Goal: Information Seeking & Learning: Learn about a topic

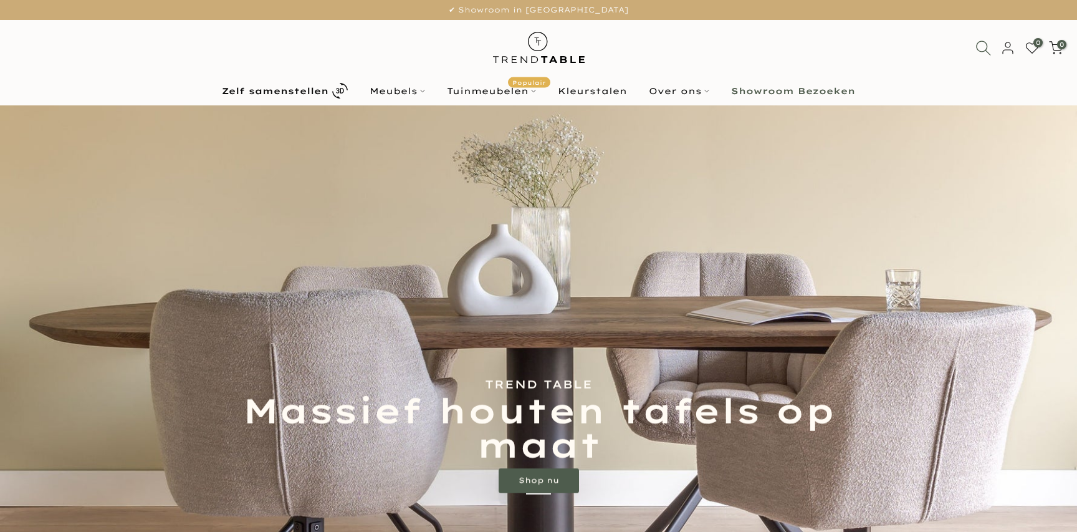
click at [987, 48] on icon at bounding box center [983, 48] width 16 height 16
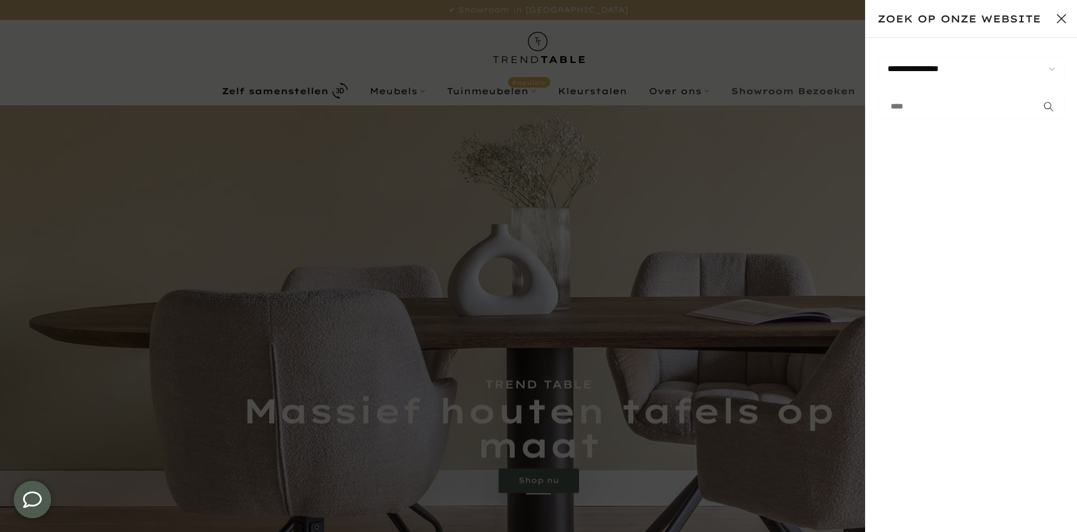
type input "*"
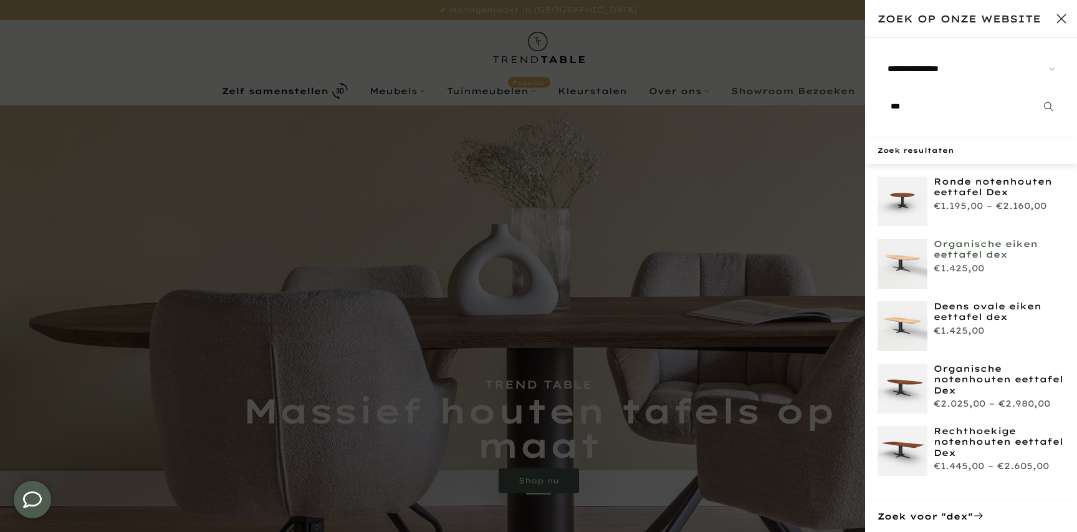
type input "***"
click at [992, 254] on link "Organische eiken eettafel dex" at bounding box center [999, 250] width 131 height 22
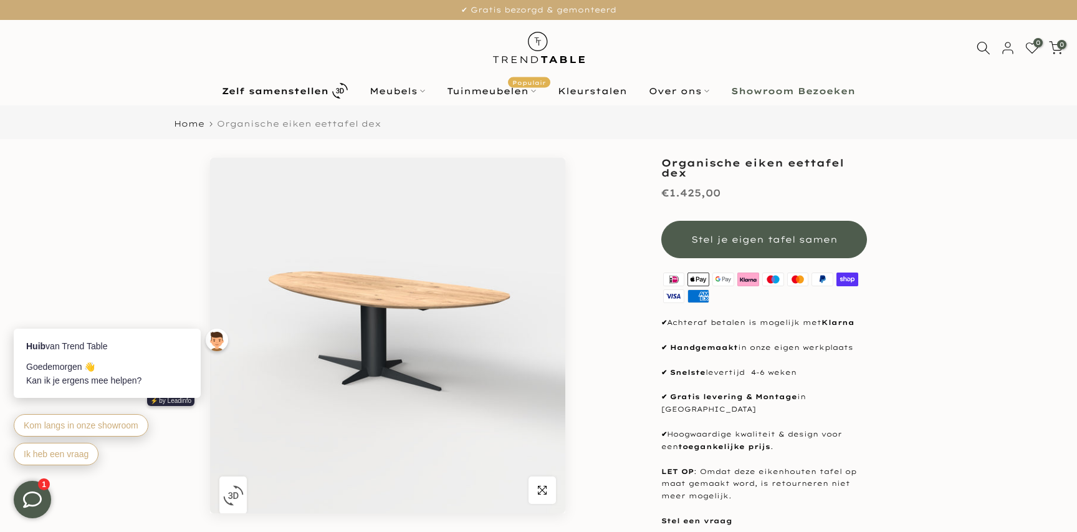
scroll to position [27, 0]
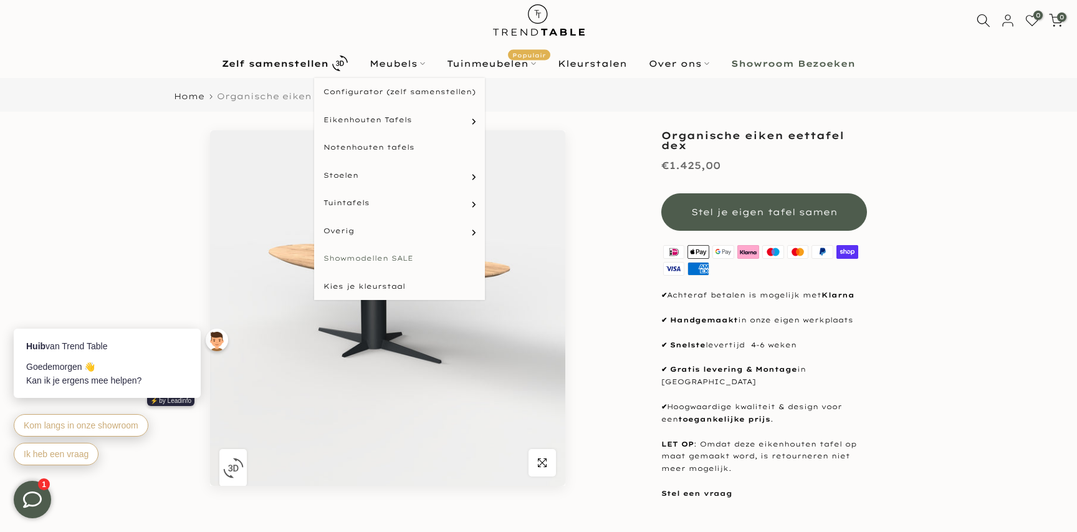
click at [418, 258] on link "Showmodellen SALE" at bounding box center [399, 258] width 171 height 28
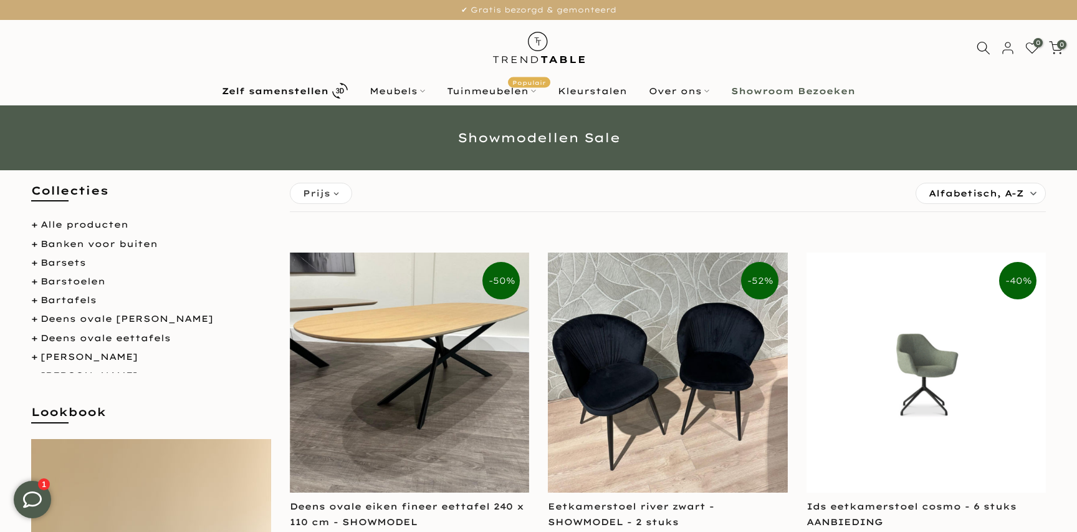
scroll to position [99, 0]
